Goal: Information Seeking & Learning: Learn about a topic

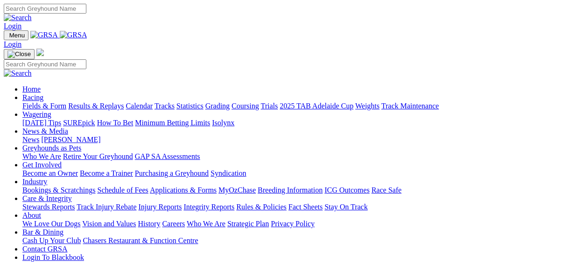
click at [29, 102] on link "Fields & Form" at bounding box center [44, 106] width 44 height 8
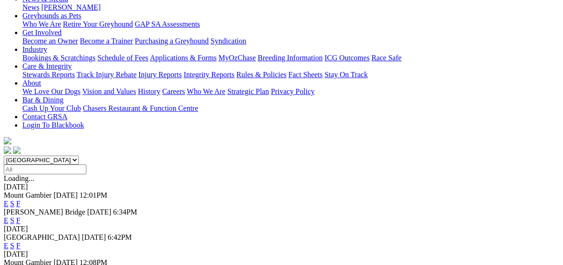
scroll to position [149, 0]
click at [21, 241] on link "F" at bounding box center [18, 245] width 4 height 8
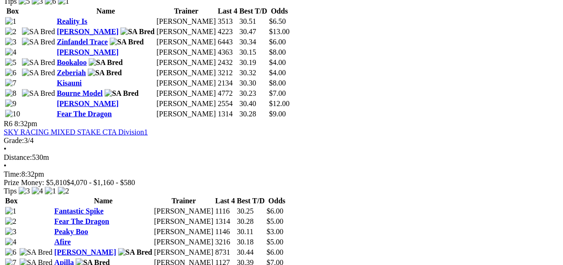
scroll to position [1270, 0]
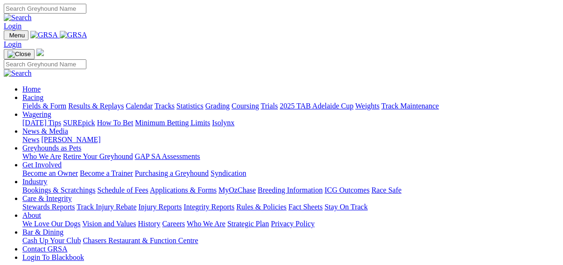
click at [24, 102] on link "Fields & Form" at bounding box center [44, 106] width 44 height 8
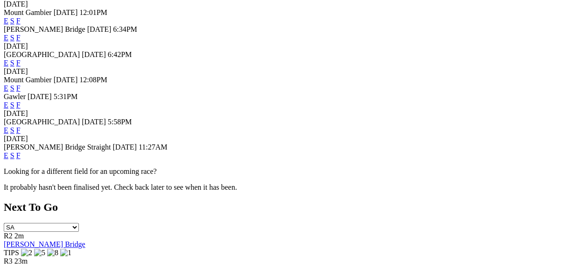
scroll to position [336, 0]
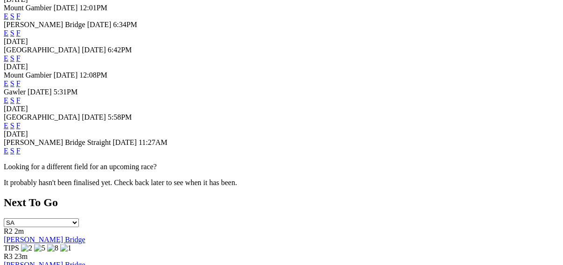
click at [21, 147] on link "F" at bounding box center [18, 151] width 4 height 8
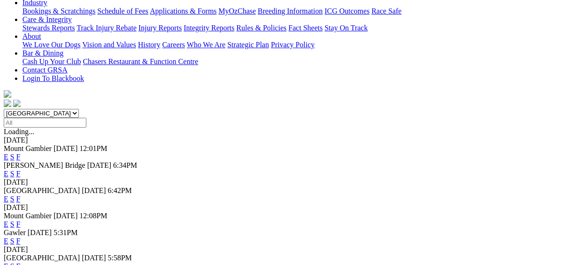
scroll to position [299, 0]
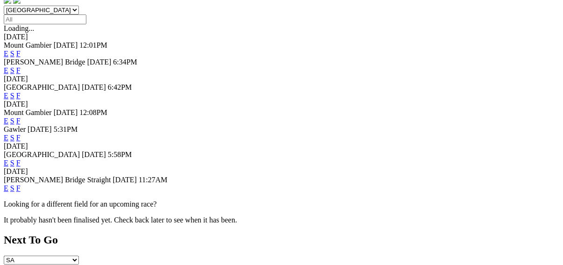
click at [8, 184] on link "E" at bounding box center [6, 188] width 5 height 8
